Goal: Find specific page/section: Find specific page/section

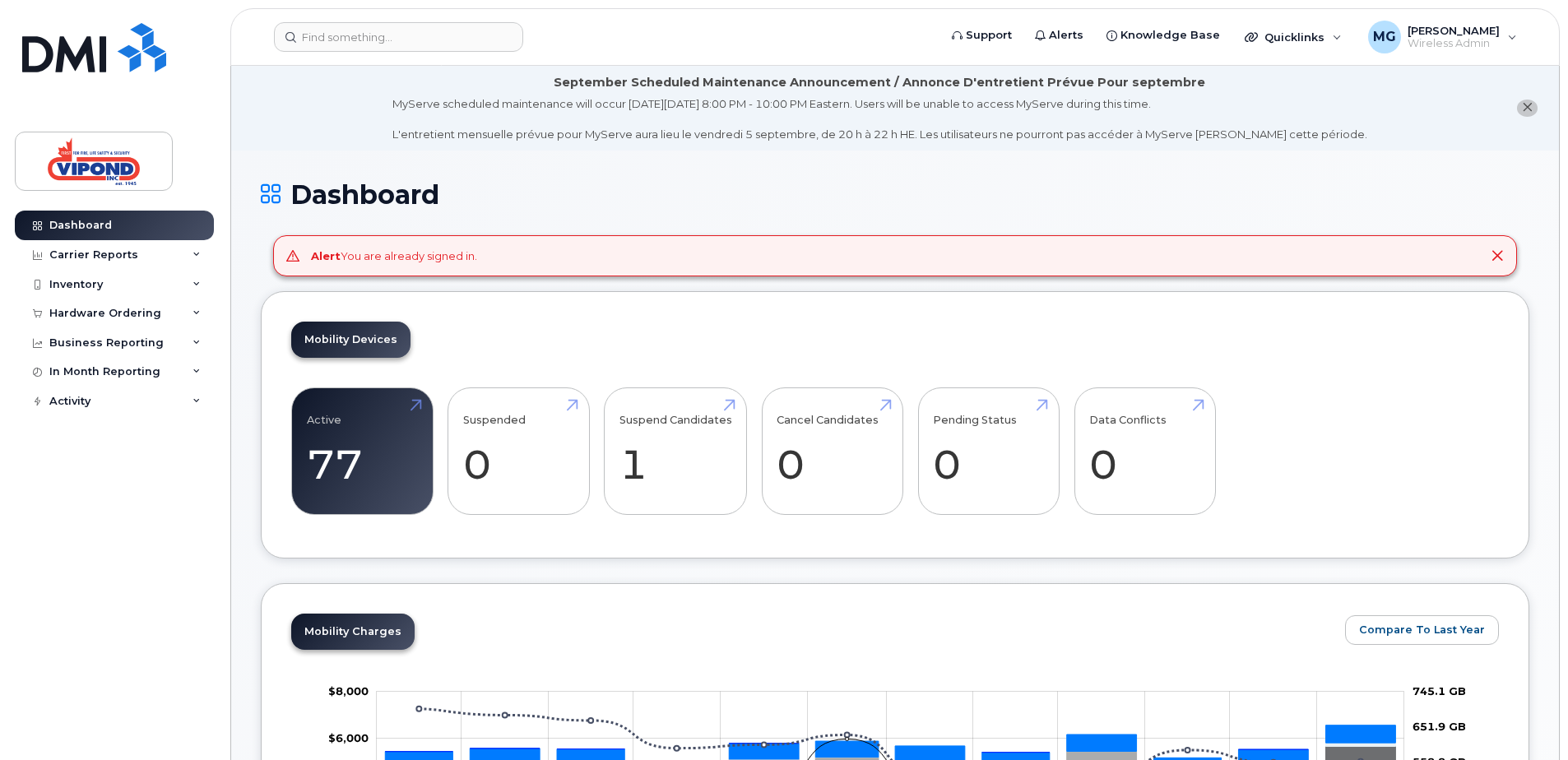
click at [1498, 256] on icon at bounding box center [1497, 256] width 13 height 13
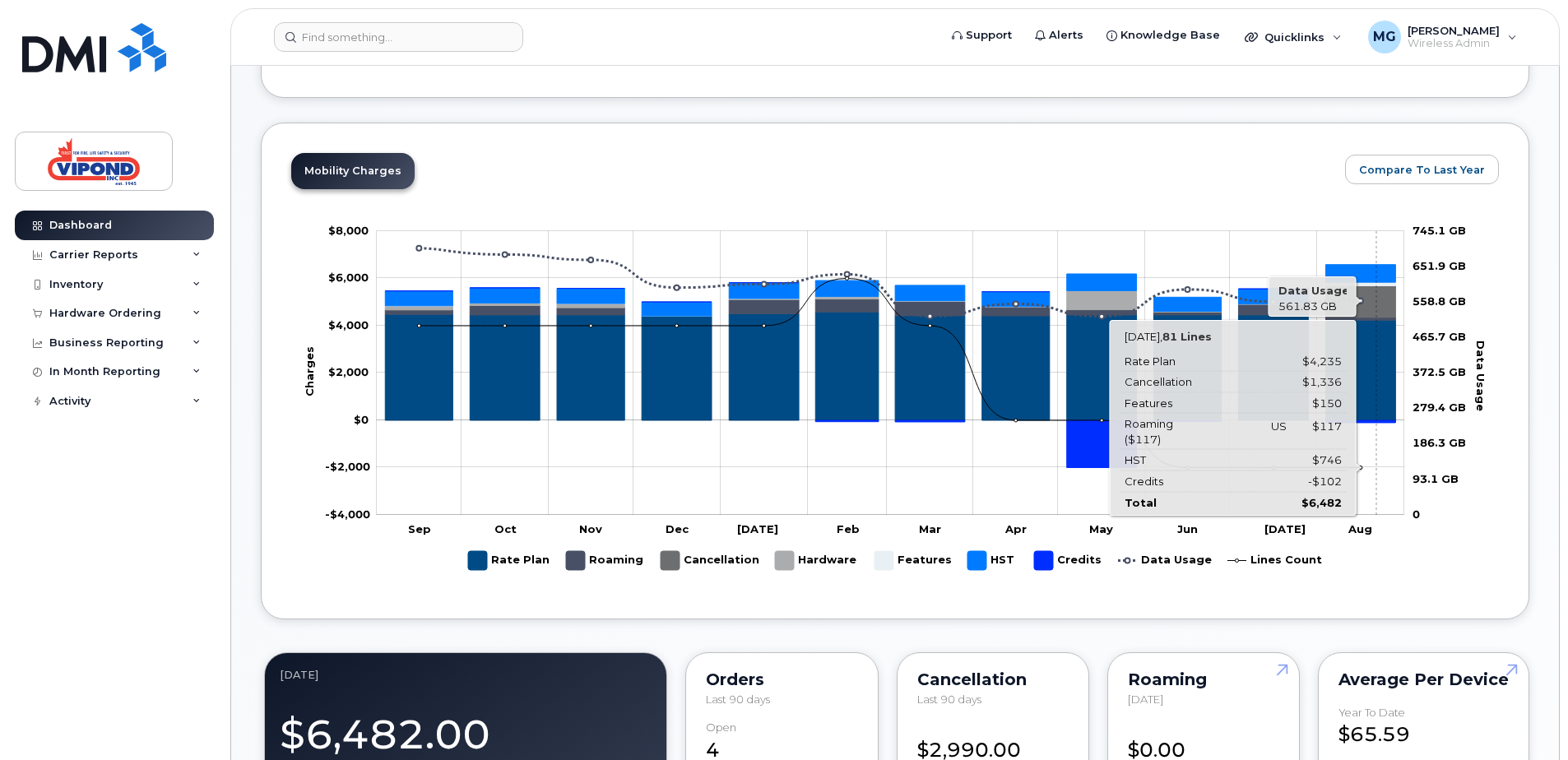
scroll to position [411, 0]
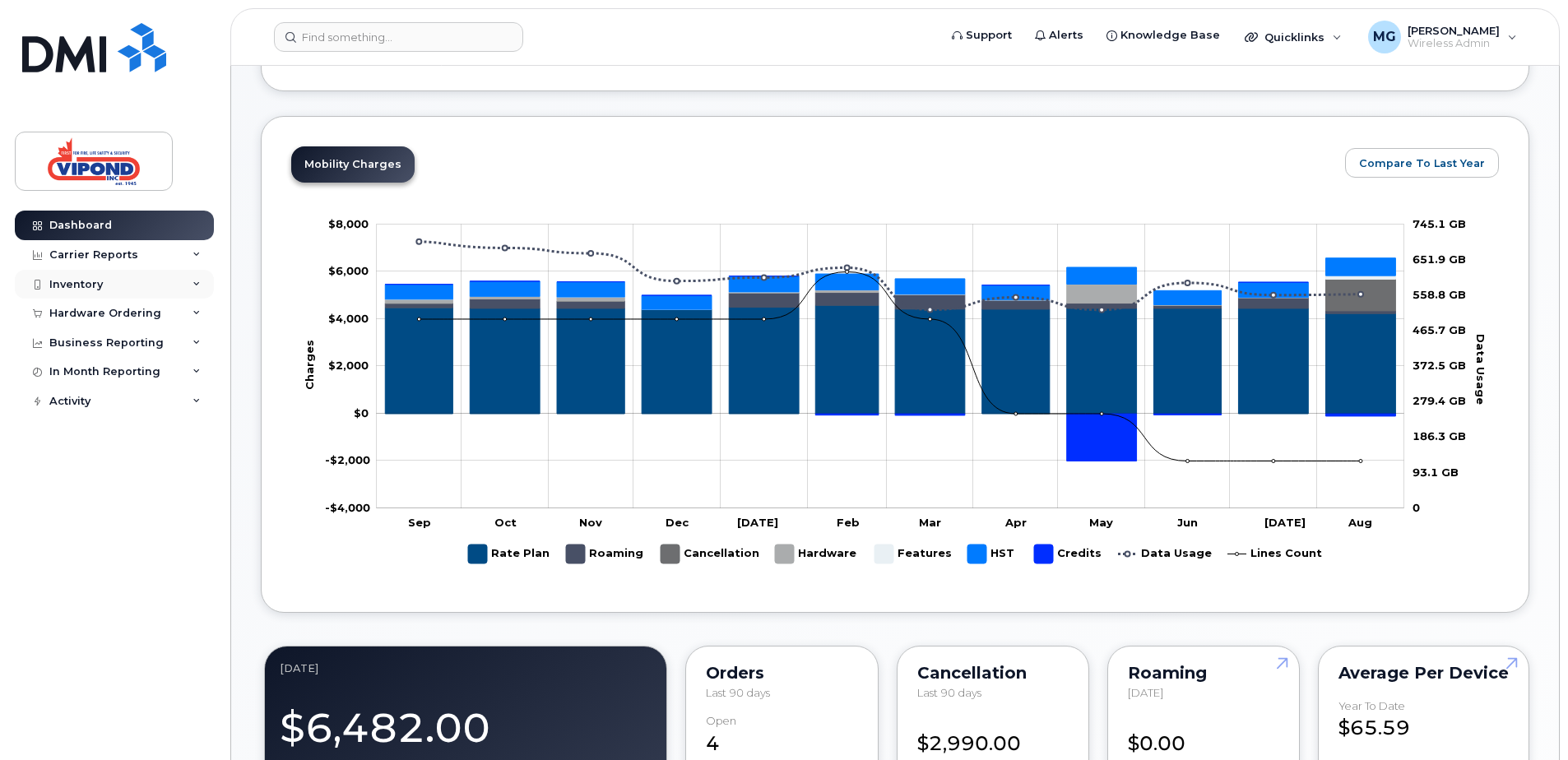
click at [101, 279] on div "Inventory" at bounding box center [76, 284] width 54 height 13
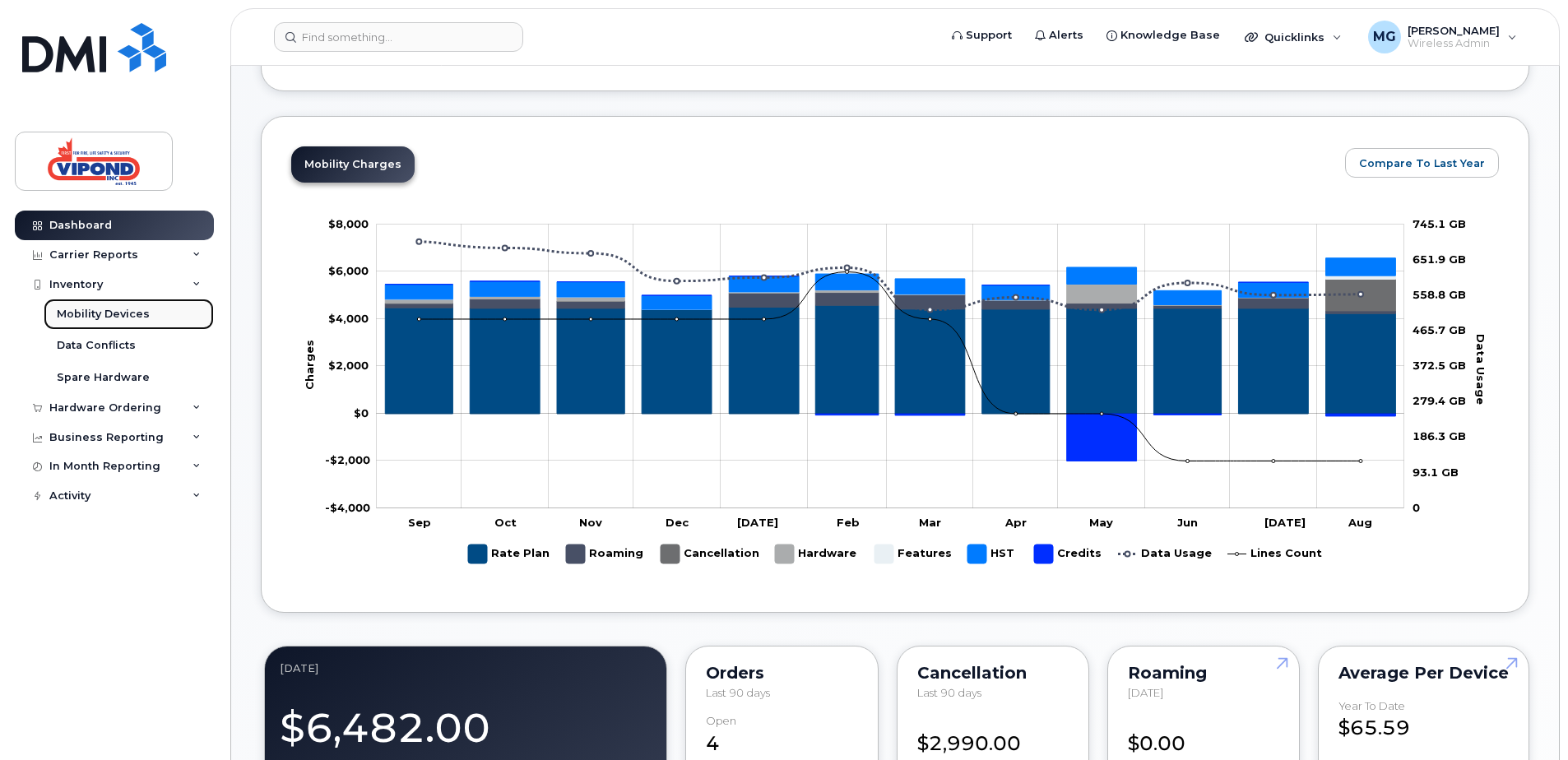
click at [111, 313] on div "Mobility Devices" at bounding box center [103, 314] width 93 height 15
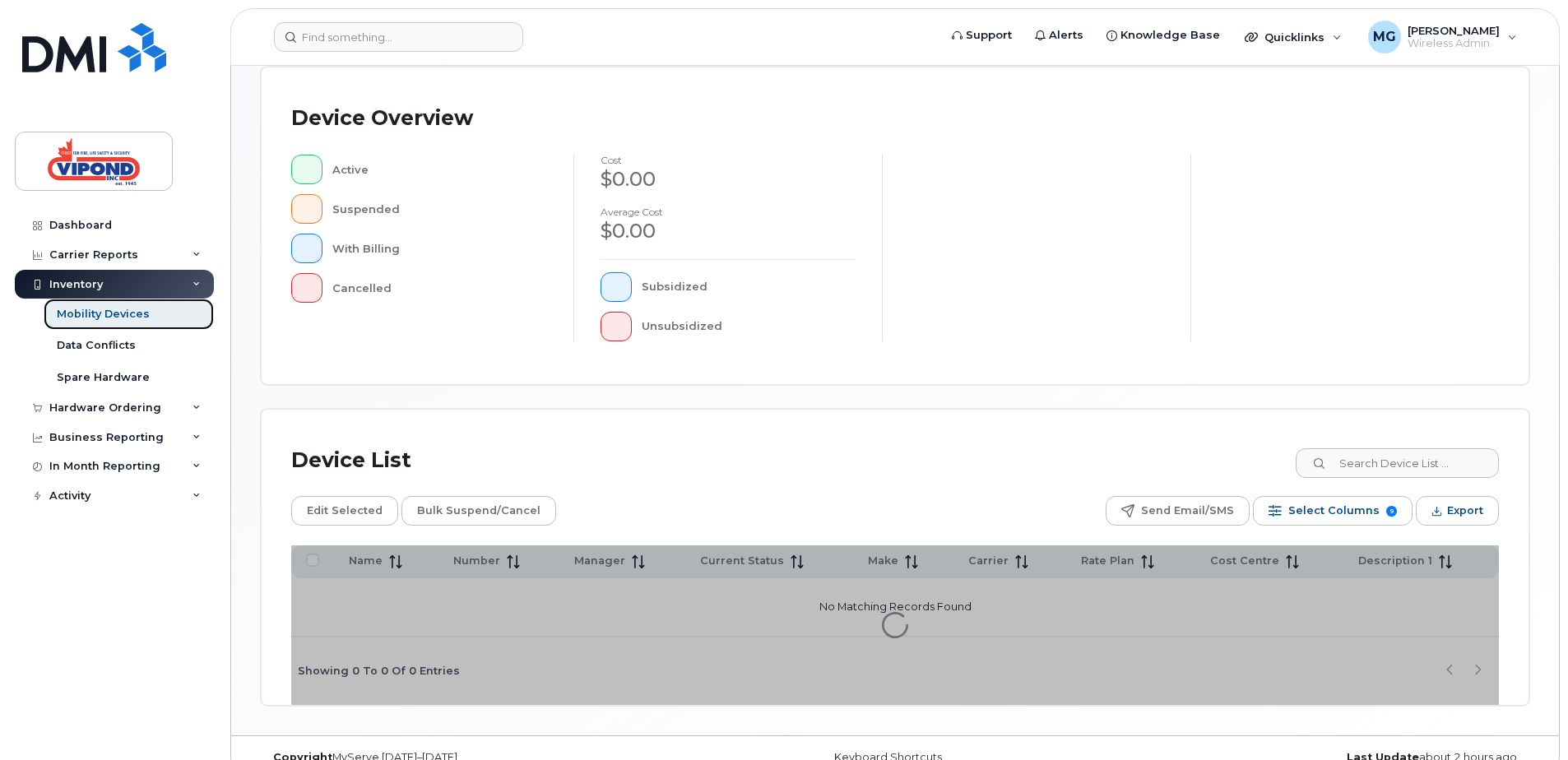
scroll to position [370, 0]
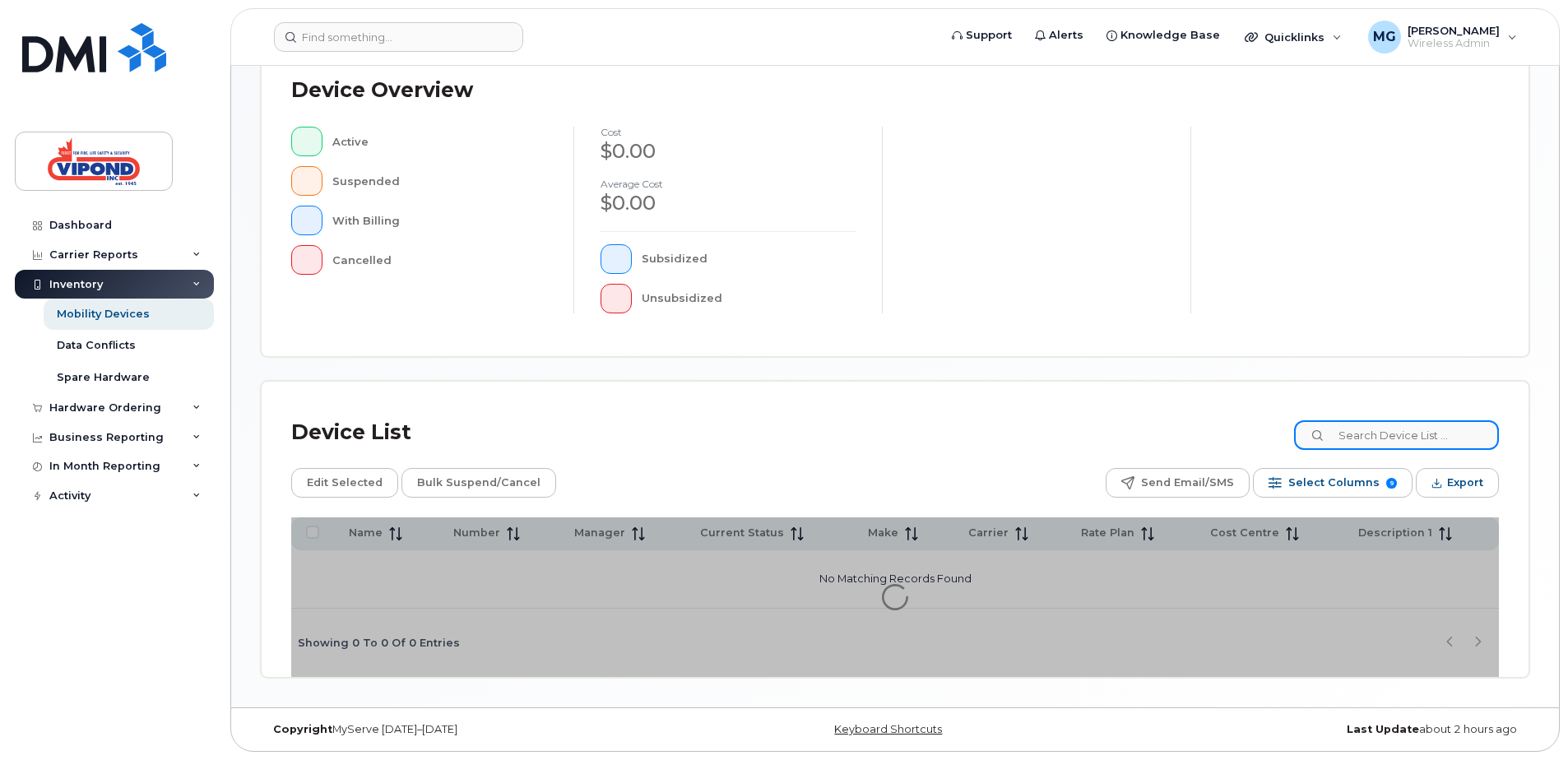
click at [1389, 435] on input at bounding box center [1396, 435] width 205 height 30
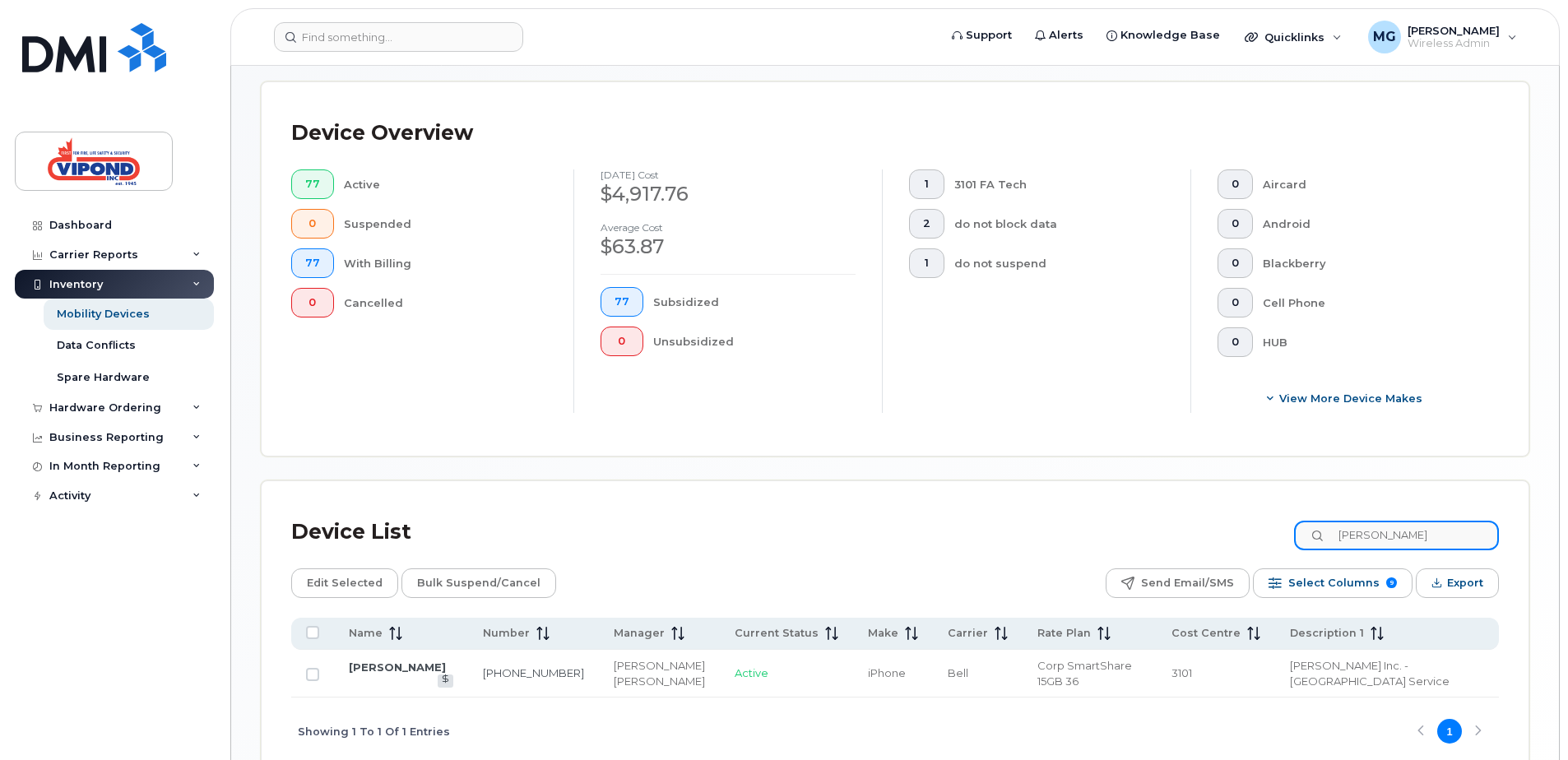
type input "[PERSON_NAME]"
click at [415, 671] on link "[PERSON_NAME]" at bounding box center [397, 667] width 97 height 13
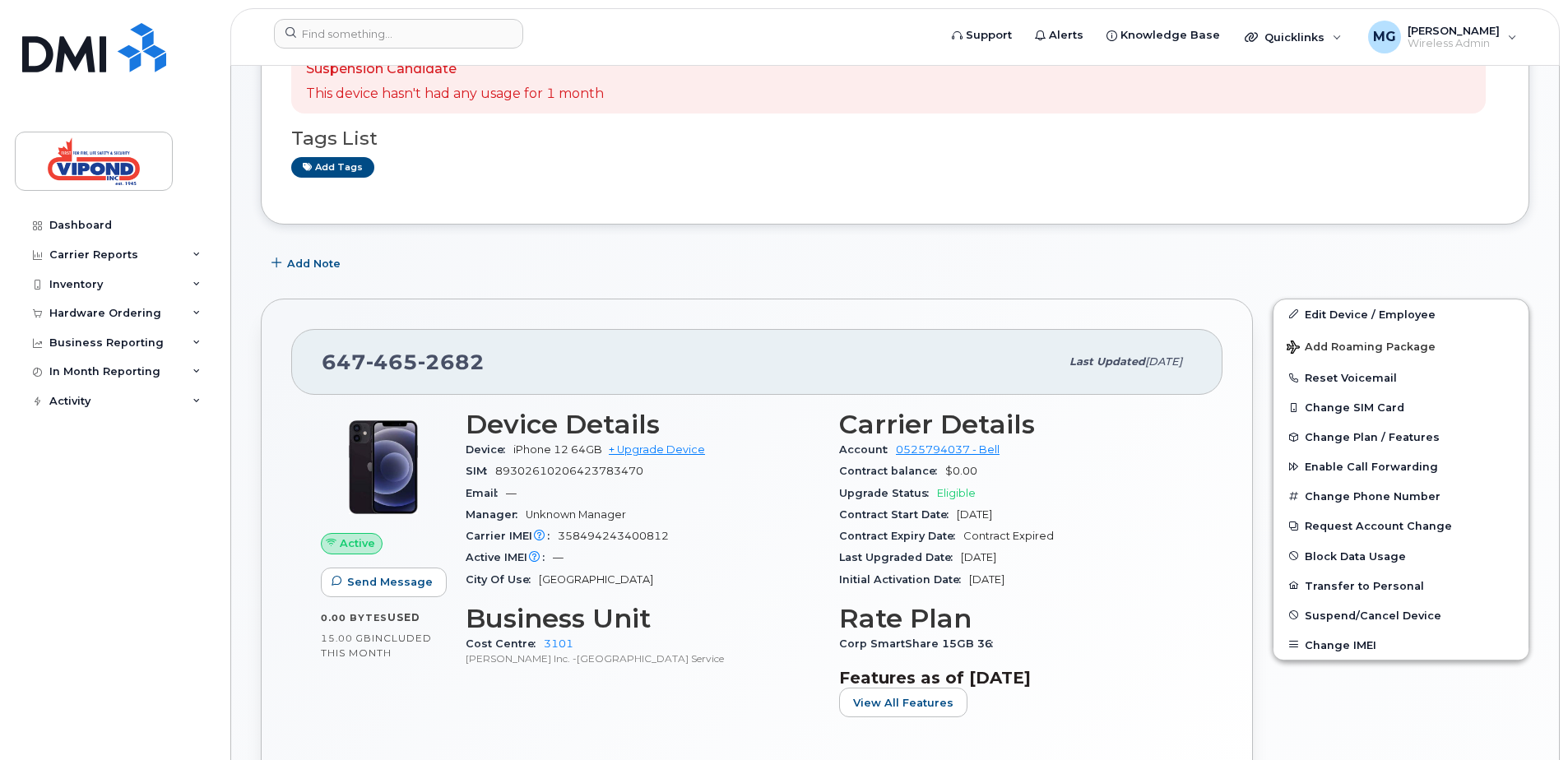
scroll to position [329, 0]
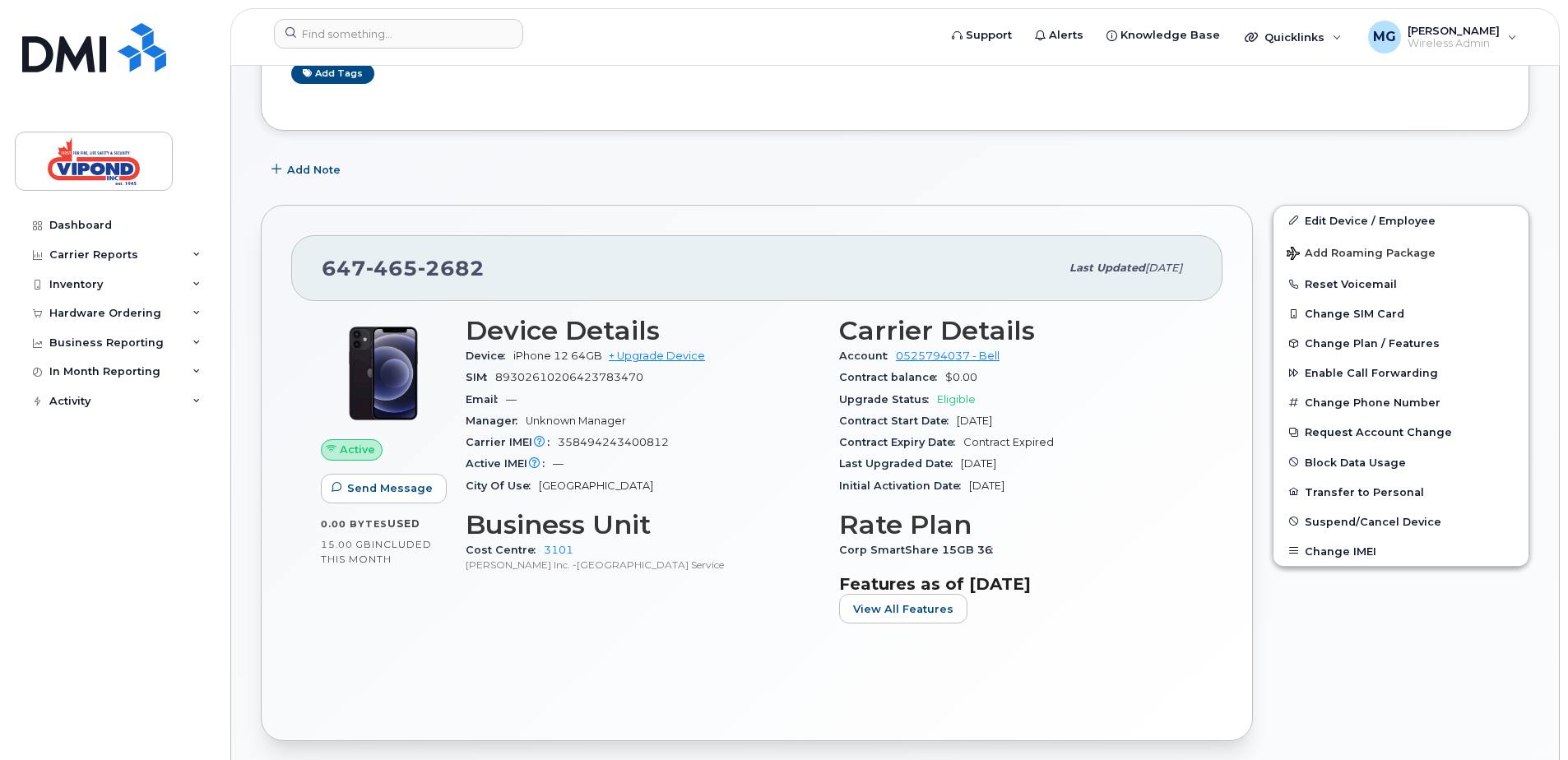
drag, startPoint x: 993, startPoint y: 647, endPoint x: 993, endPoint y: 633, distance: 14.0
click at [993, 647] on div "Active Send Message 0.00 Bytes  used 15.00 GB  included this month Device Detai…" at bounding box center [757, 506] width 932 height 410
